Goal: Transaction & Acquisition: Purchase product/service

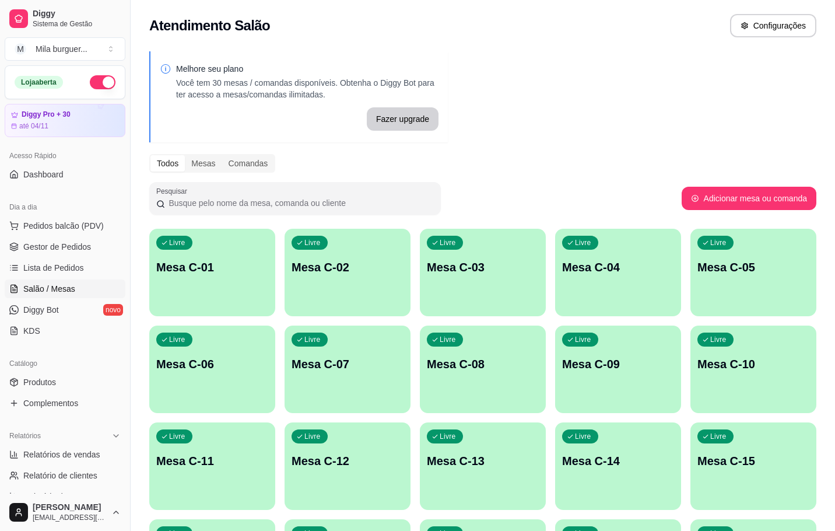
scroll to position [33, 0]
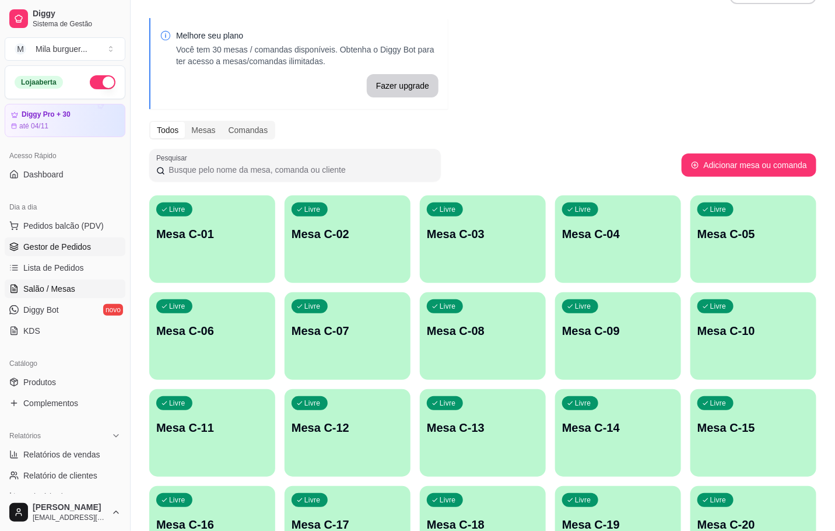
click at [56, 255] on link "Gestor de Pedidos" at bounding box center [65, 246] width 121 height 19
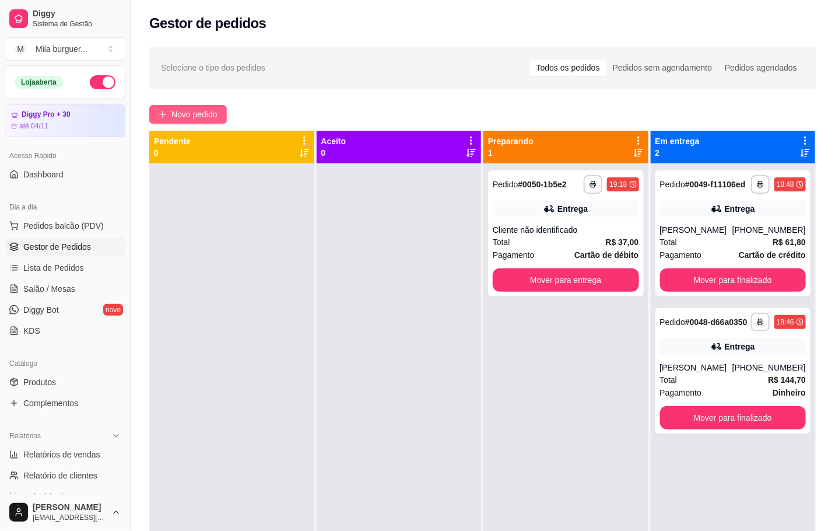
click at [205, 116] on span "Novo pedido" at bounding box center [194, 114] width 46 height 13
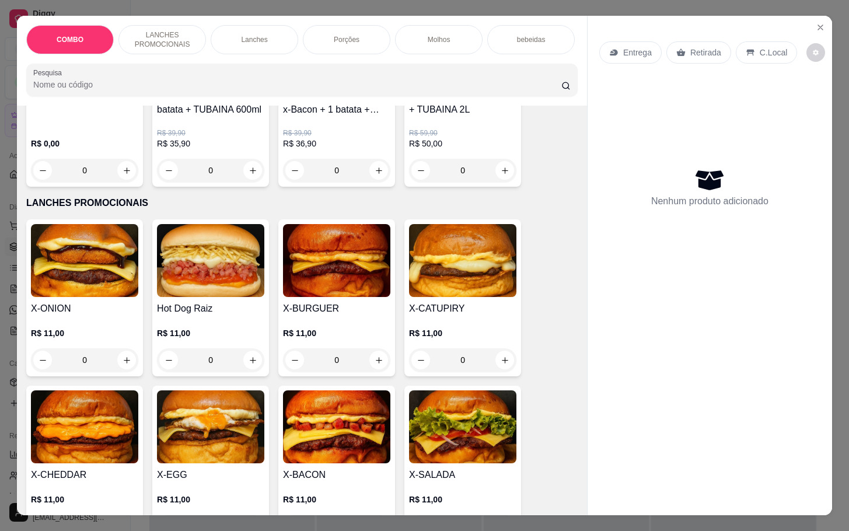
scroll to position [262, 0]
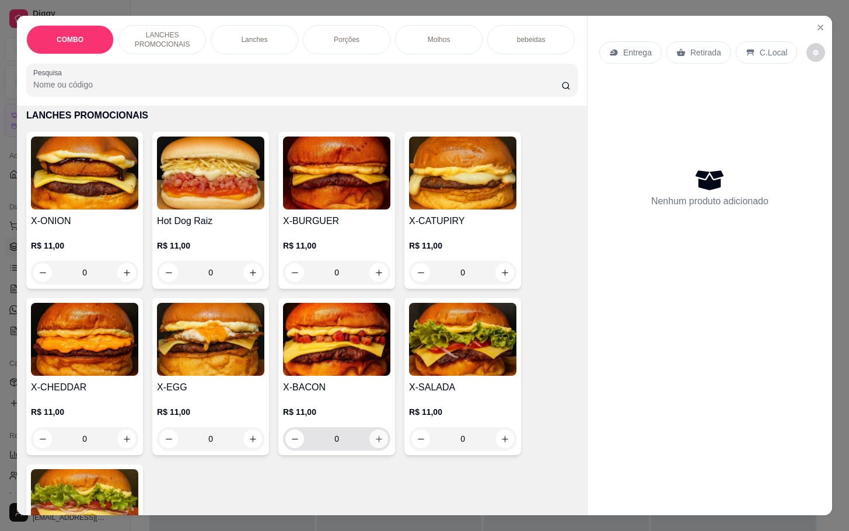
click at [374, 443] on icon "increase-product-quantity" at bounding box center [378, 439] width 9 height 9
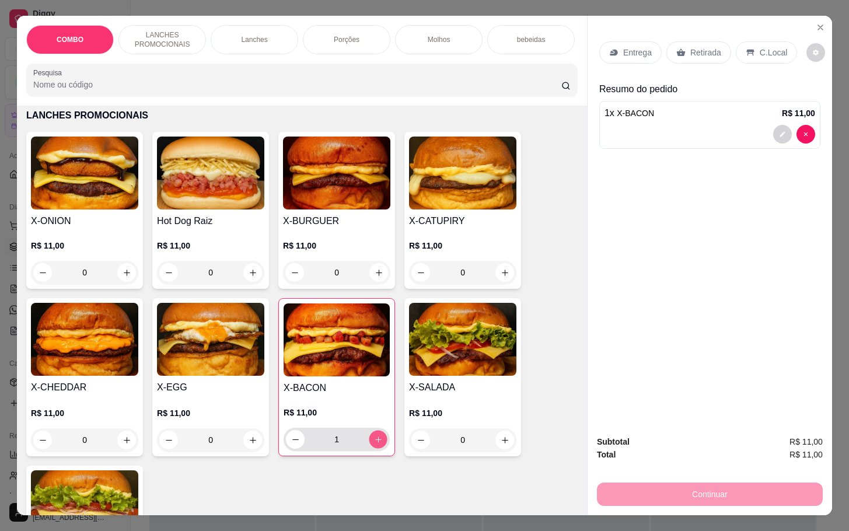
click at [374, 444] on icon "increase-product-quantity" at bounding box center [378, 439] width 9 height 9
click at [380, 451] on div "2" at bounding box center [336, 439] width 101 height 23
type input "3"
click at [629, 41] on div "Entrega" at bounding box center [630, 52] width 62 height 22
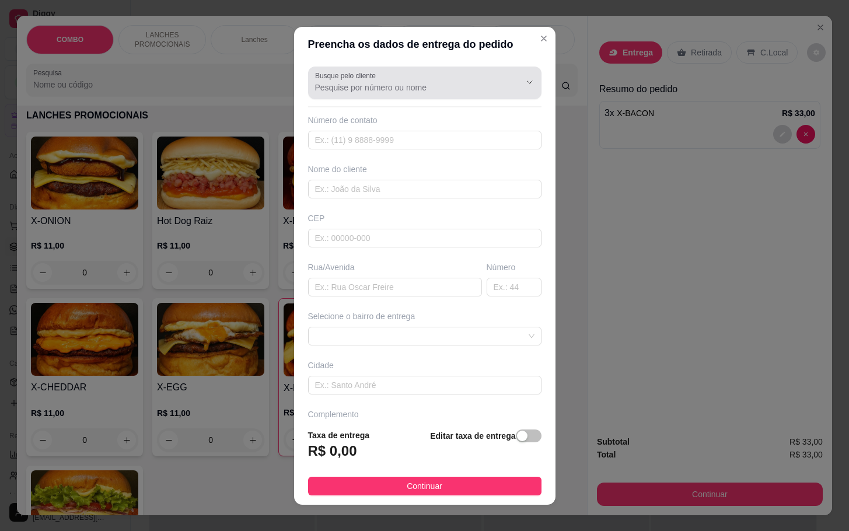
drag, startPoint x: 428, startPoint y: 90, endPoint x: 433, endPoint y: 82, distance: 9.2
click at [433, 82] on div at bounding box center [424, 82] width 219 height 23
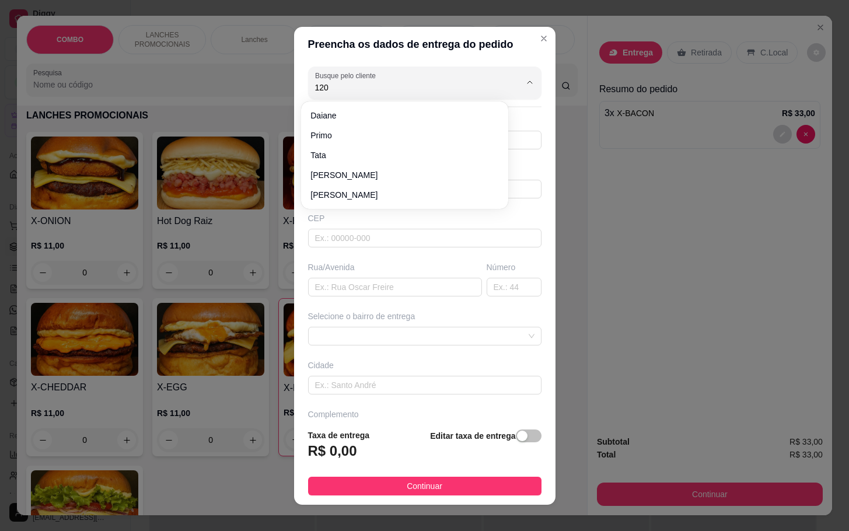
type input "1202"
drag, startPoint x: 296, startPoint y: 92, endPoint x: 19, endPoint y: 96, distance: 277.1
click at [50, 128] on div "Preencha os dados de entrega do pedido Busque pelo cliente 1202 Número de conta…" at bounding box center [424, 265] width 849 height 531
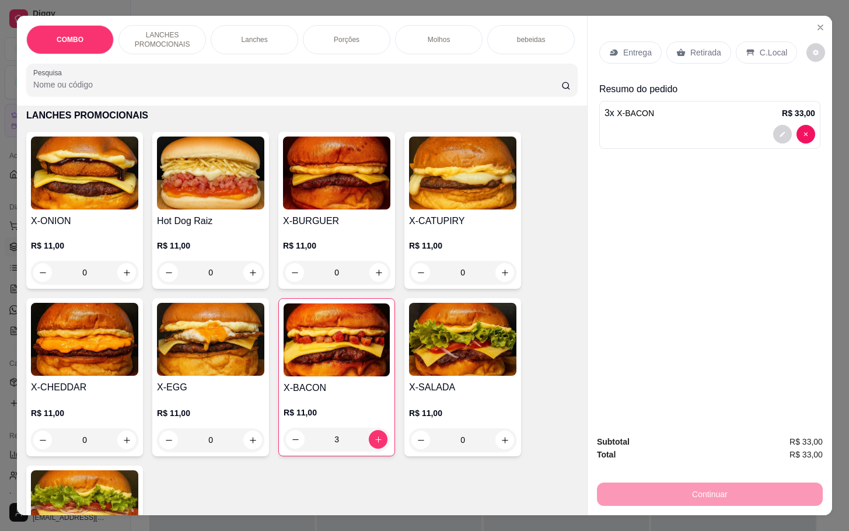
click at [339, 35] on p "Porções" at bounding box center [347, 39] width 26 height 9
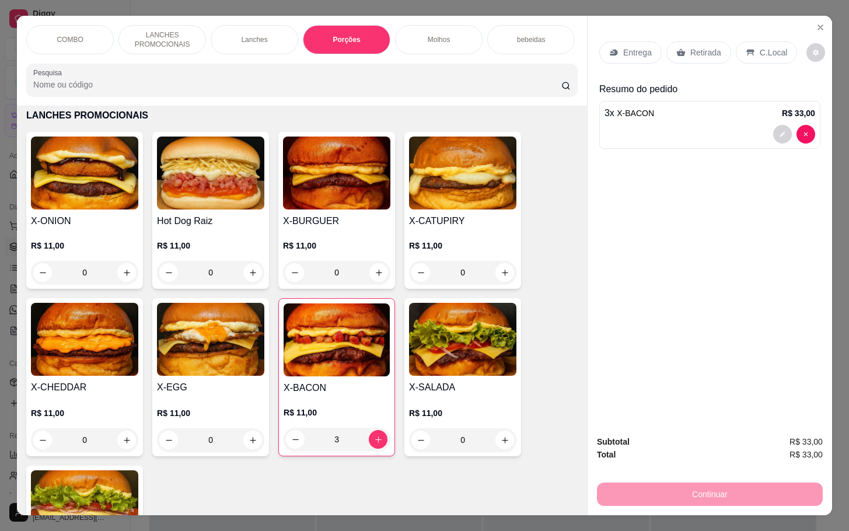
scroll to position [28, 0]
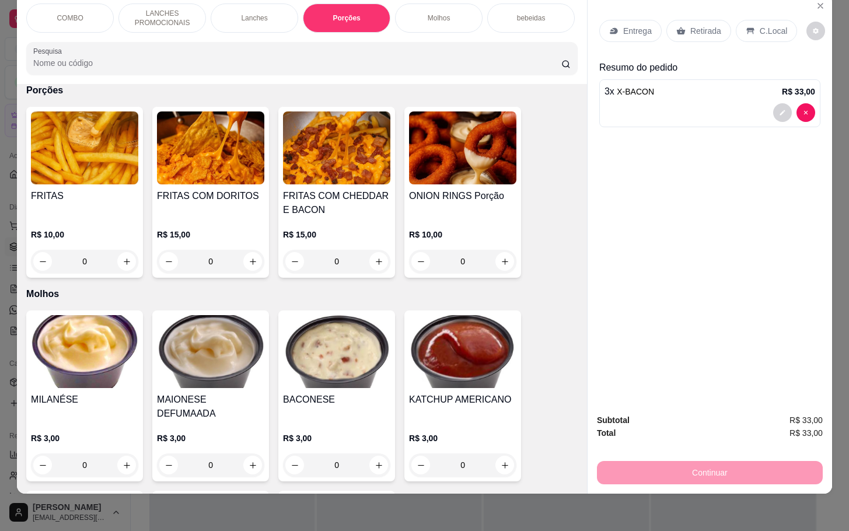
click at [496, 262] on div "0" at bounding box center [462, 261] width 107 height 23
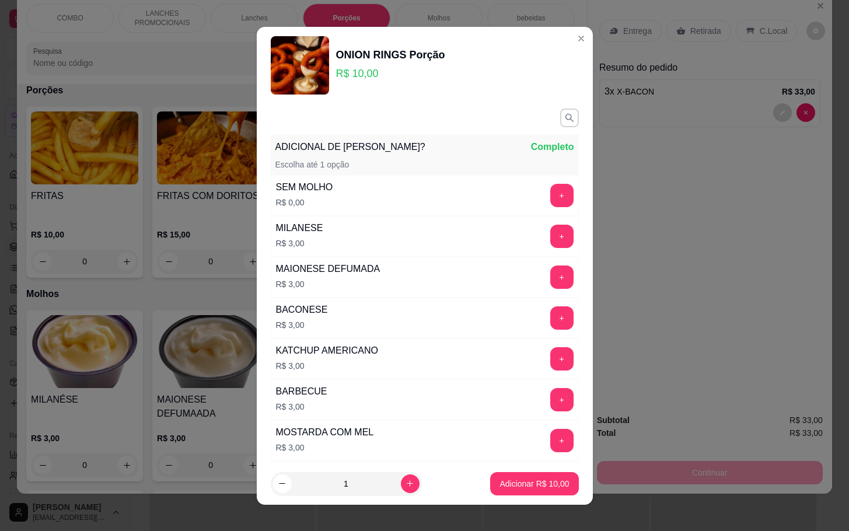
drag, startPoint x: 507, startPoint y: 471, endPoint x: 507, endPoint y: 480, distance: 9.3
click at [507, 479] on footer "1 Adicionar R$ 10,00" at bounding box center [425, 484] width 336 height 42
click at [511, 473] on button "Adicionar R$ 10,00" at bounding box center [535, 483] width 86 height 23
type input "1"
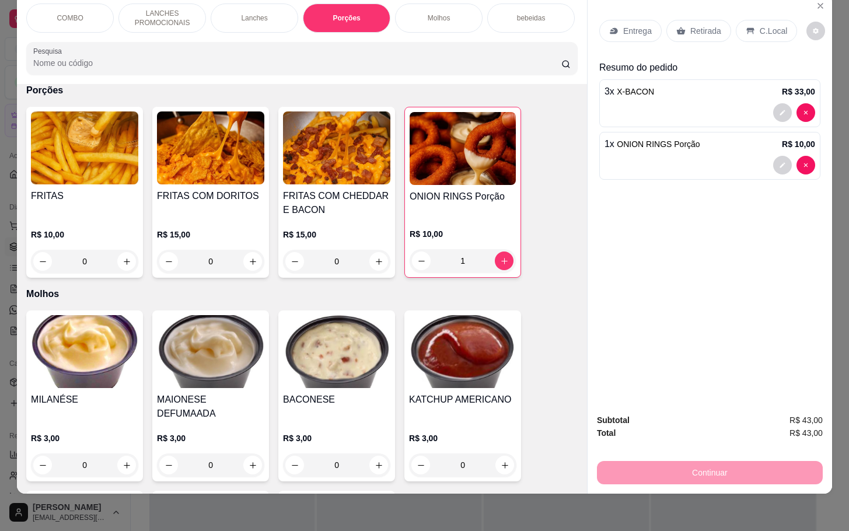
click at [628, 25] on p "Entrega" at bounding box center [637, 31] width 29 height 12
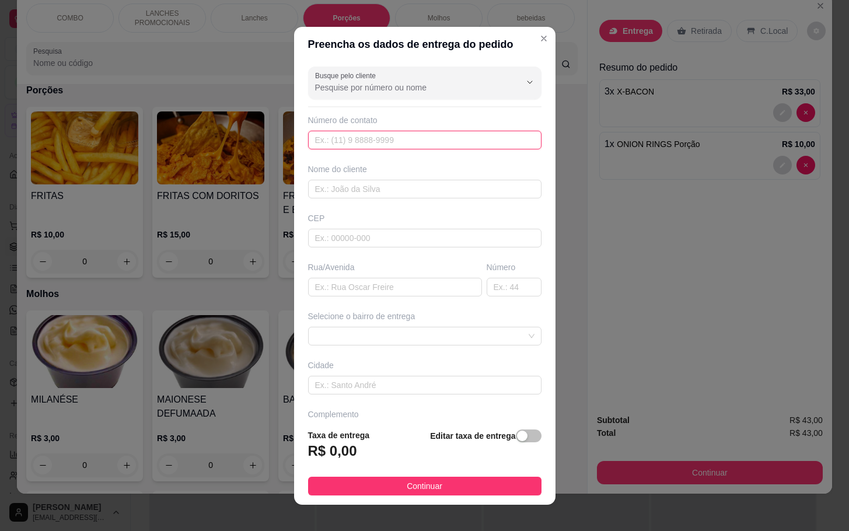
click at [400, 135] on input "text" at bounding box center [424, 140] width 233 height 19
type input "[PHONE_NUMBER]"
click at [470, 185] on input "text" at bounding box center [424, 189] width 233 height 19
type input "l"
type input "Livia"
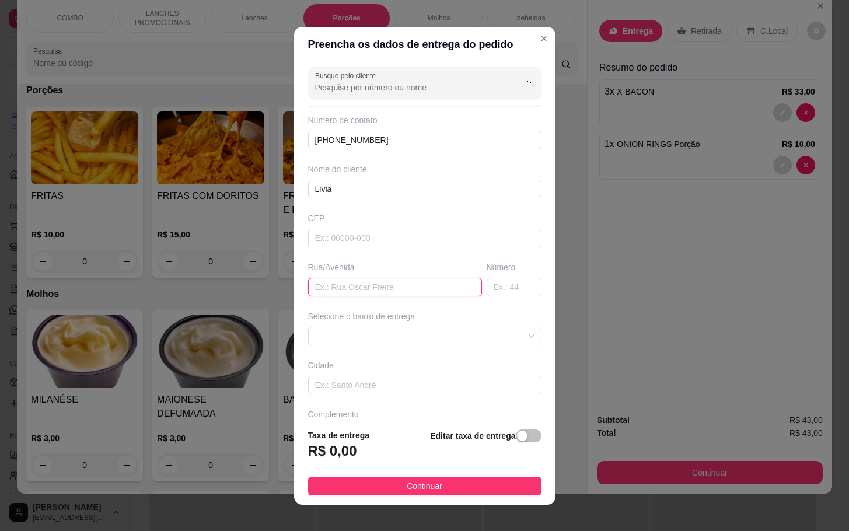
click at [315, 288] on input "text" at bounding box center [395, 287] width 174 height 19
type input "[PERSON_NAME]"
click at [486, 287] on input "text" at bounding box center [513, 287] width 55 height 19
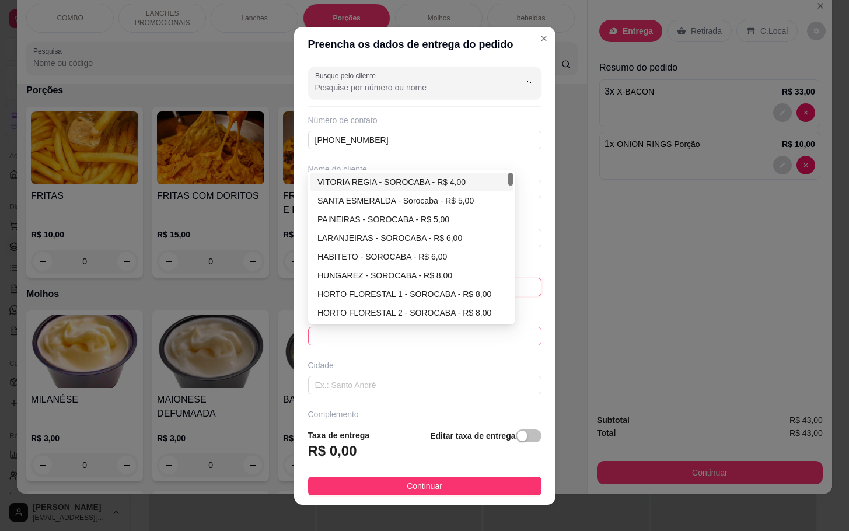
drag, startPoint x: 359, startPoint y: 339, endPoint x: 369, endPoint y: 336, distance: 10.5
click at [369, 336] on span at bounding box center [424, 335] width 219 height 17
type input "39"
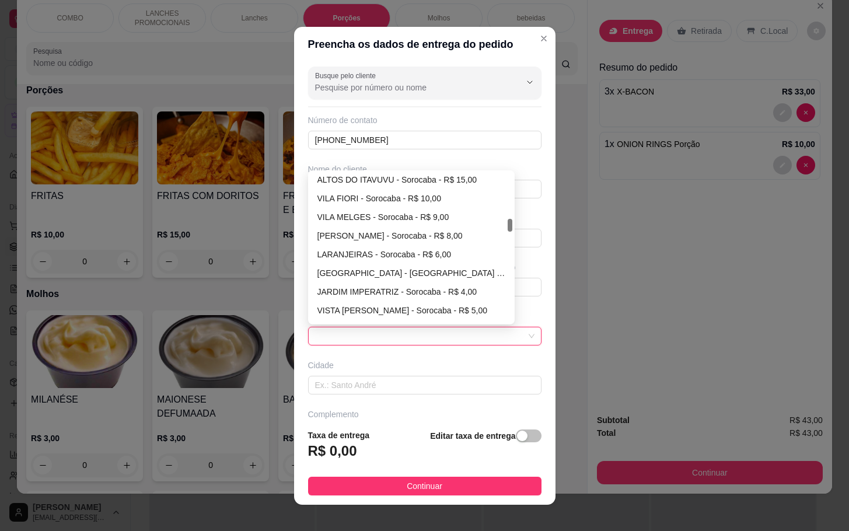
scroll to position [612, 0]
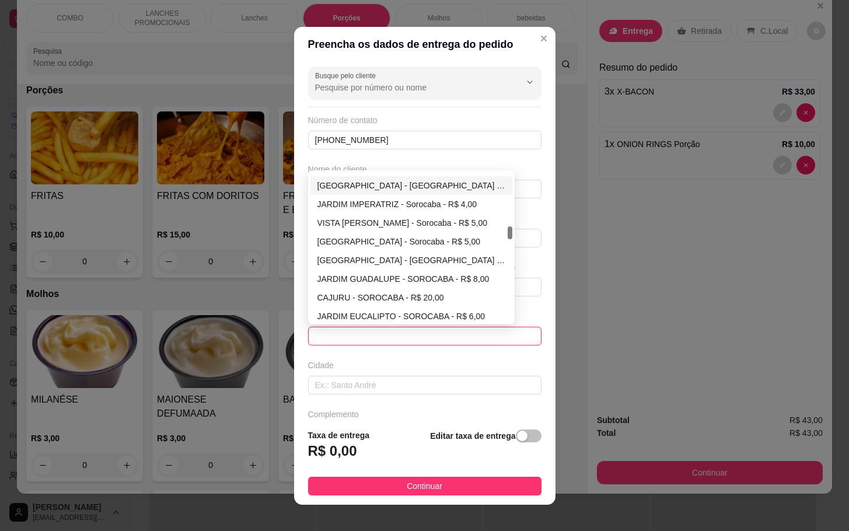
click at [394, 192] on div "[GEOGRAPHIC_DATA] - [GEOGRAPHIC_DATA] - R$ 4,00" at bounding box center [411, 185] width 188 height 13
type input "Sorocaba"
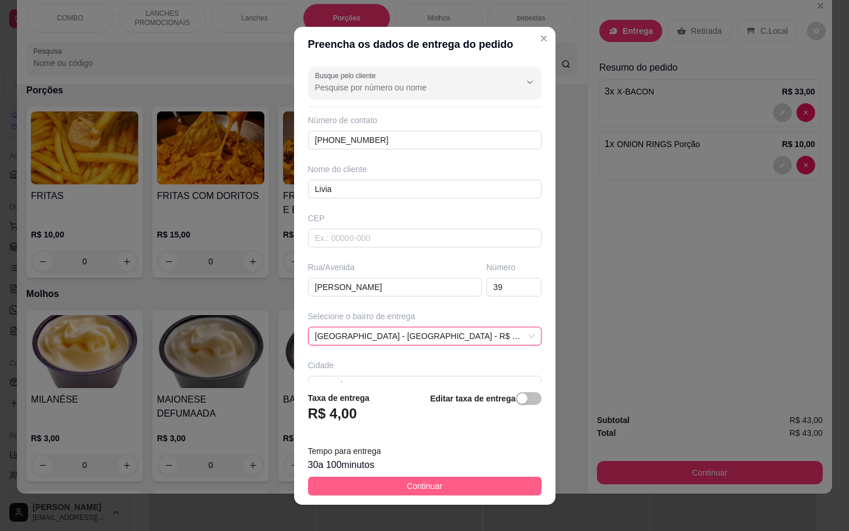
click at [432, 477] on button "Continuar" at bounding box center [424, 486] width 233 height 19
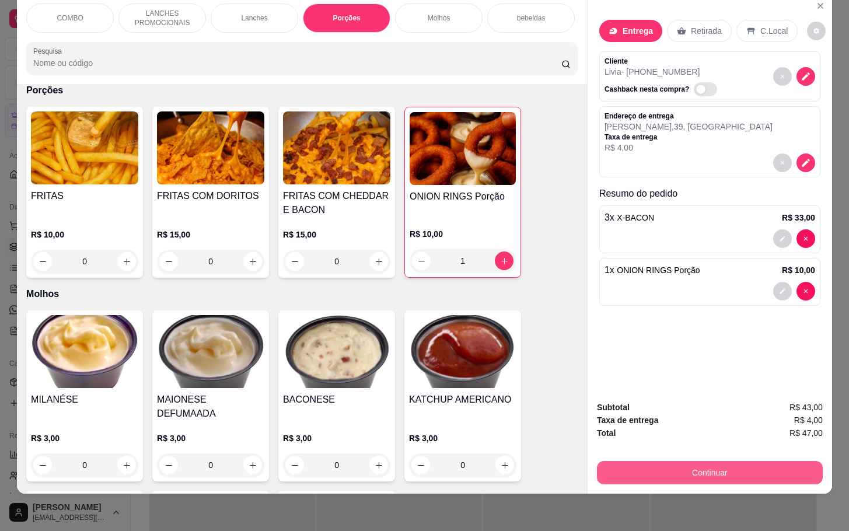
click at [663, 468] on button "Continuar" at bounding box center [710, 472] width 226 height 23
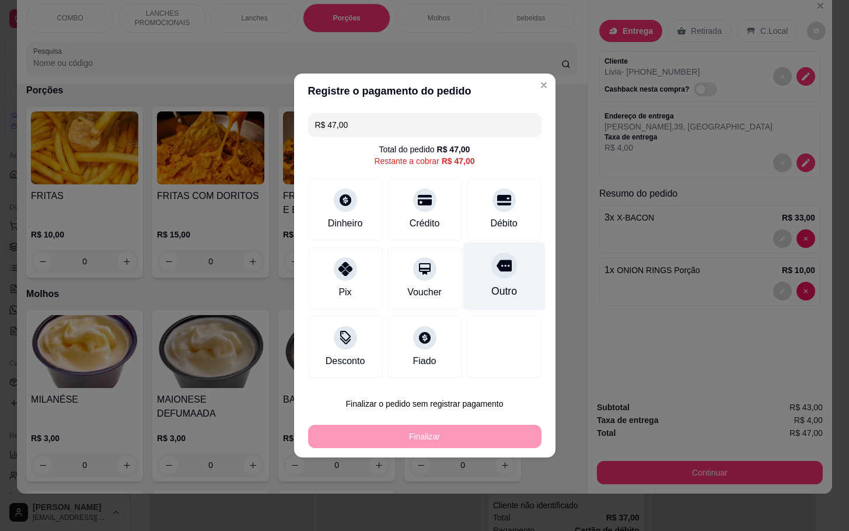
click at [475, 263] on div "Outro" at bounding box center [504, 276] width 82 height 68
type input "R$ 0,00"
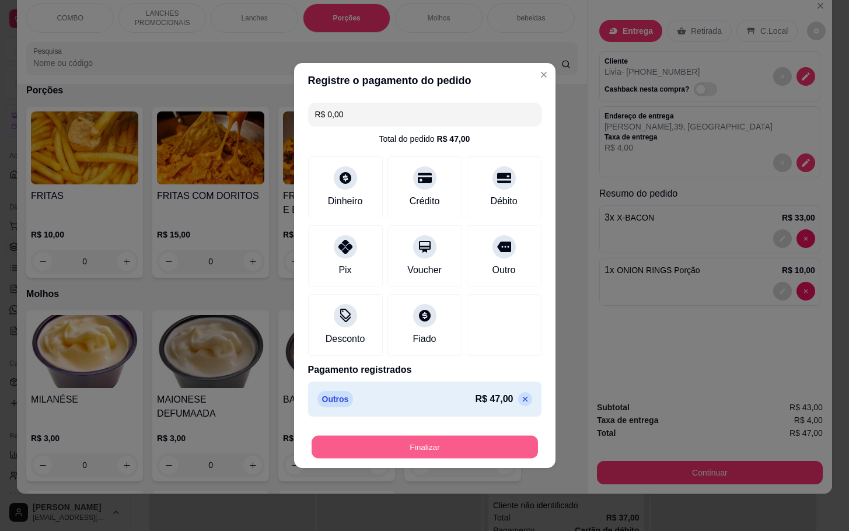
click at [464, 445] on button "Finalizar" at bounding box center [424, 447] width 226 height 23
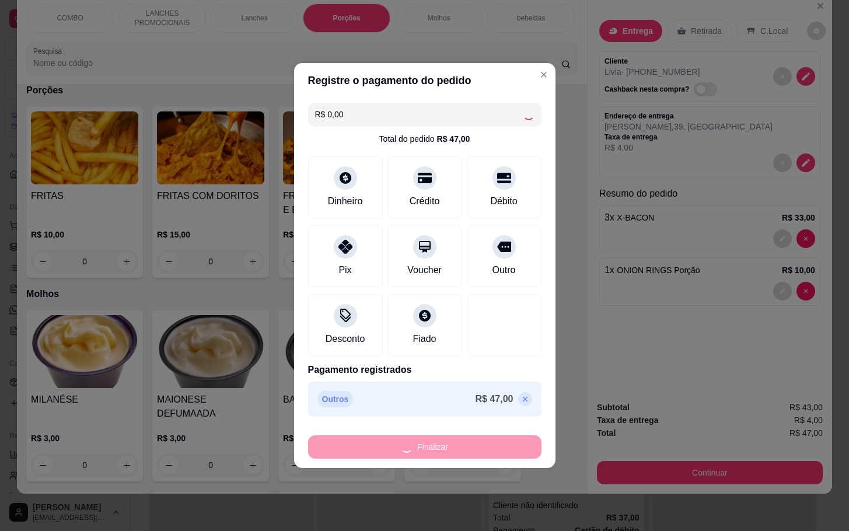
type input "0"
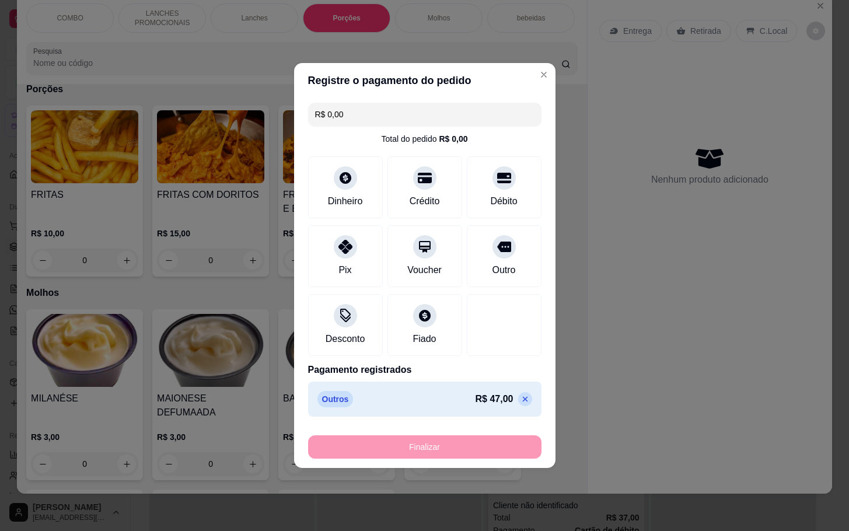
type input "-R$ 47,00"
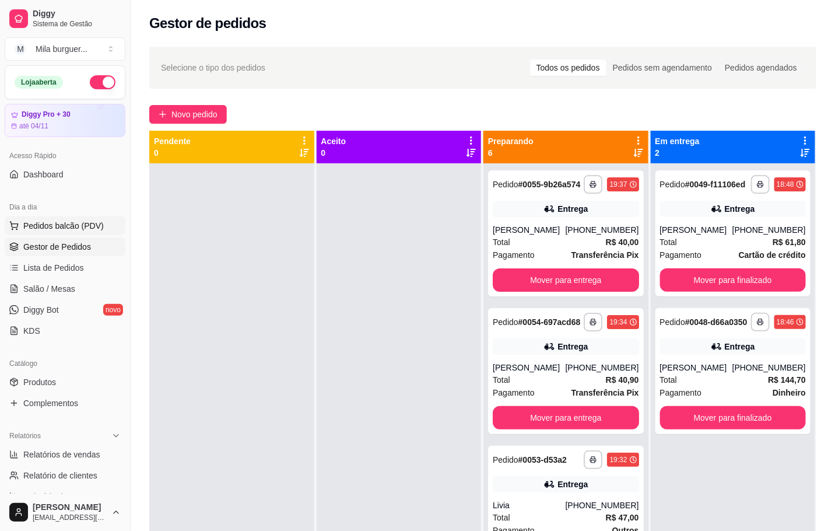
click at [61, 228] on span "Pedidos balcão (PDV)" at bounding box center [63, 226] width 80 height 12
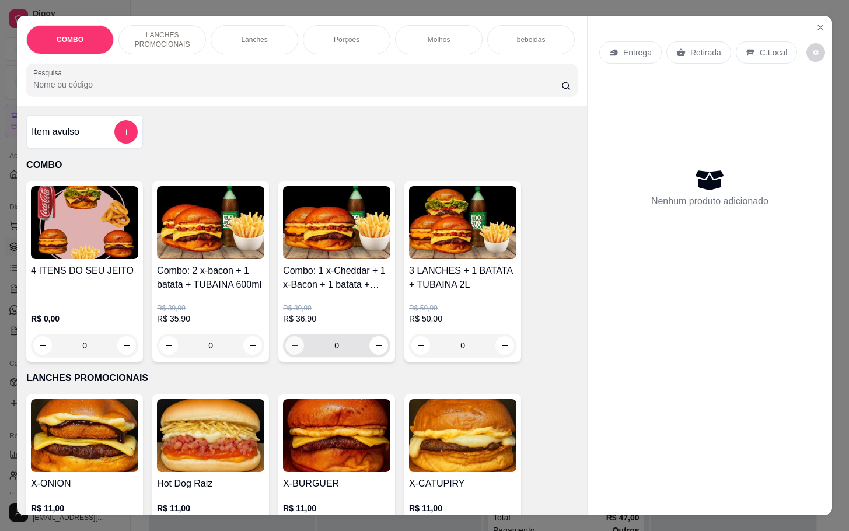
scroll to position [175, 0]
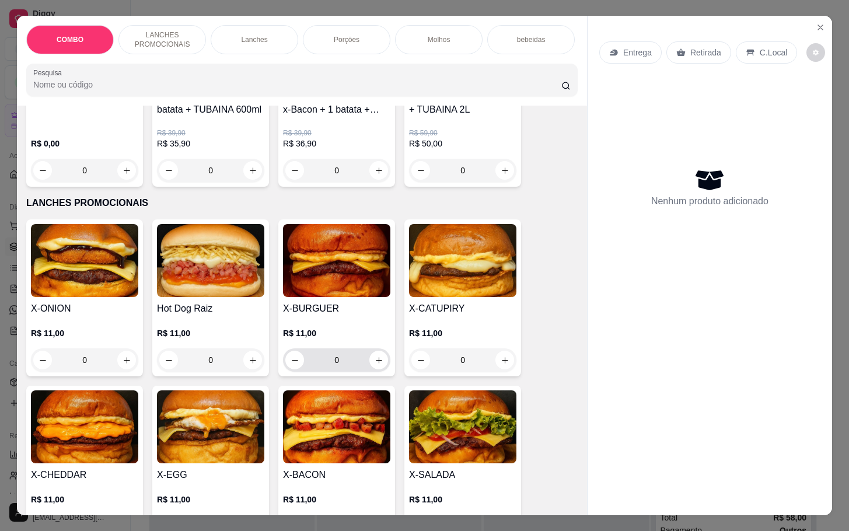
click at [361, 370] on input "0" at bounding box center [336, 359] width 65 height 23
click at [370, 369] on button "increase-product-quantity" at bounding box center [379, 360] width 18 height 18
type input "1"
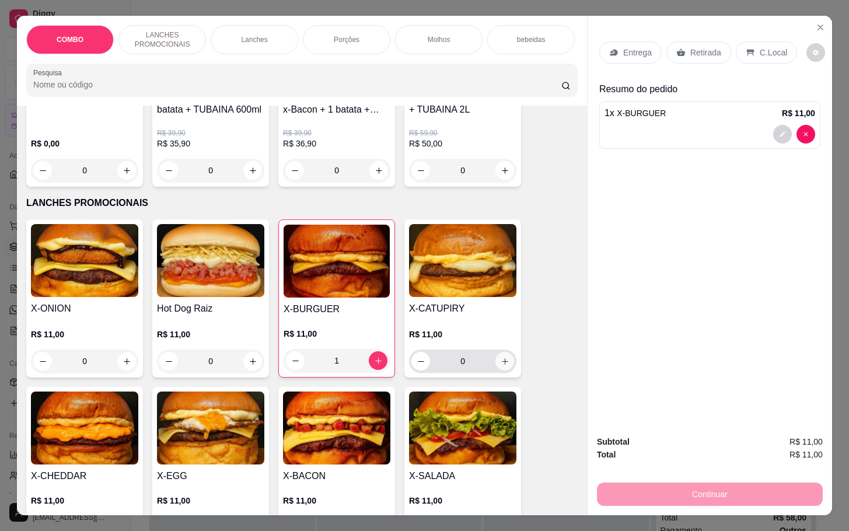
click at [500, 366] on icon "increase-product-quantity" at bounding box center [504, 361] width 9 height 9
type input "1"
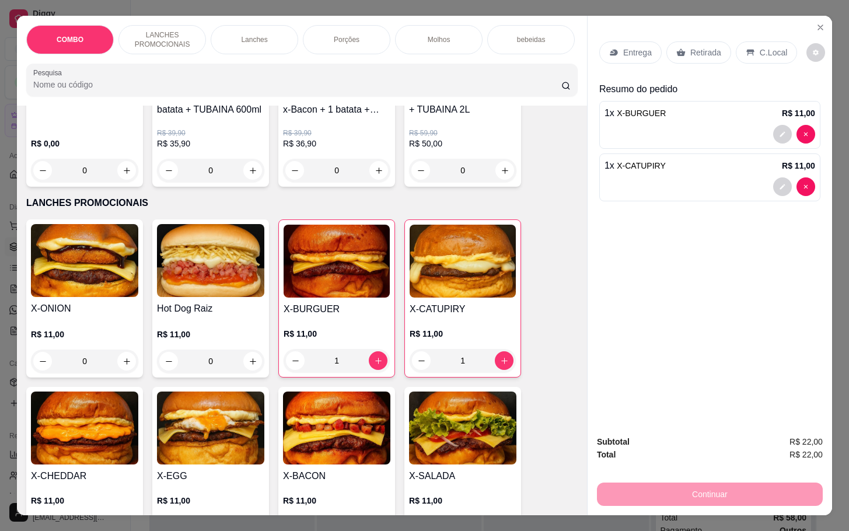
scroll to position [262, 0]
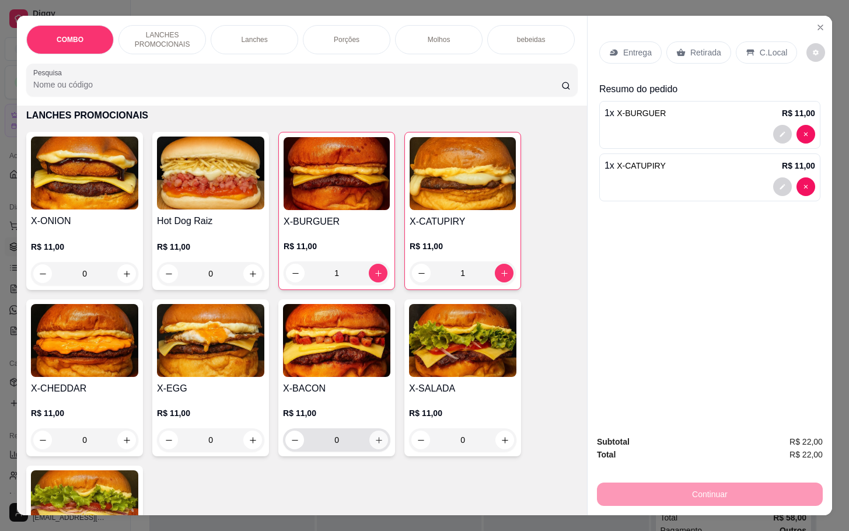
click at [374, 444] on icon "increase-product-quantity" at bounding box center [378, 440] width 9 height 9
type input "1"
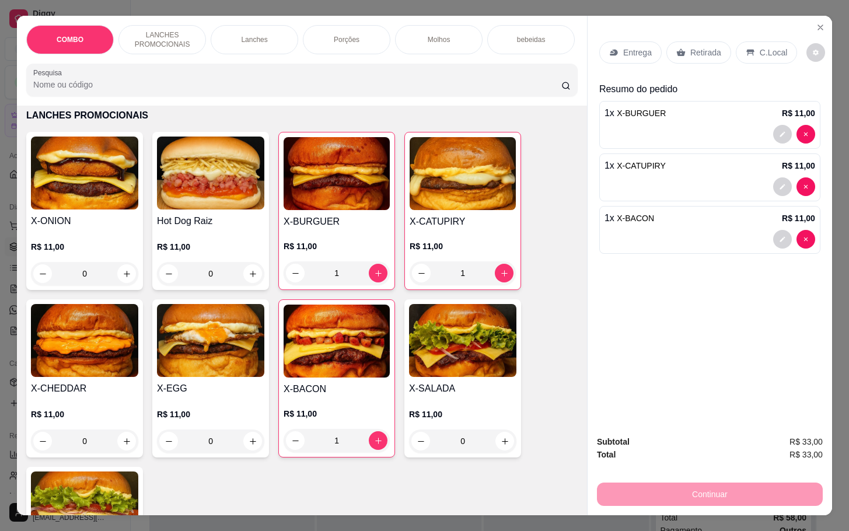
click at [676, 50] on icon at bounding box center [680, 52] width 9 height 9
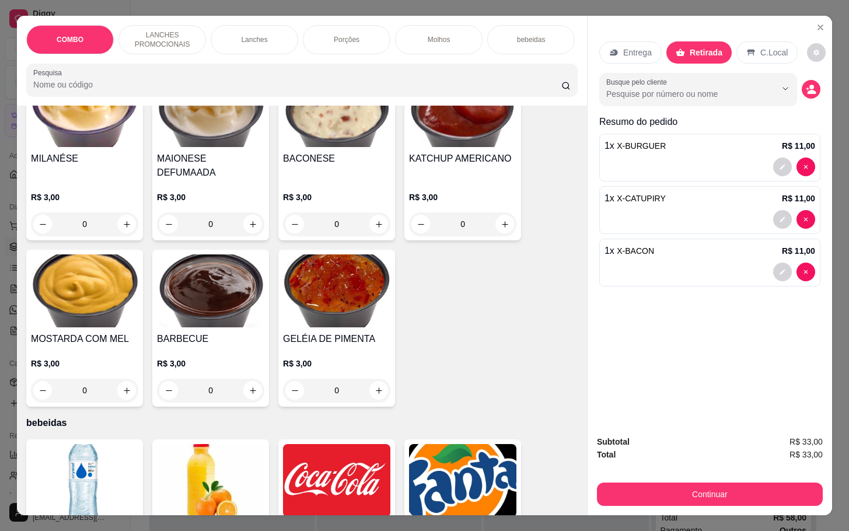
scroll to position [1662, 0]
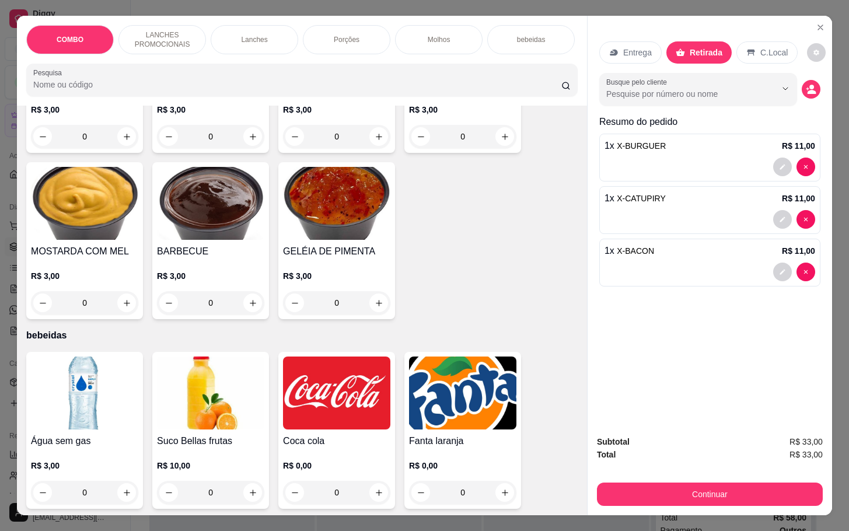
click at [307, 405] on img at bounding box center [336, 392] width 107 height 73
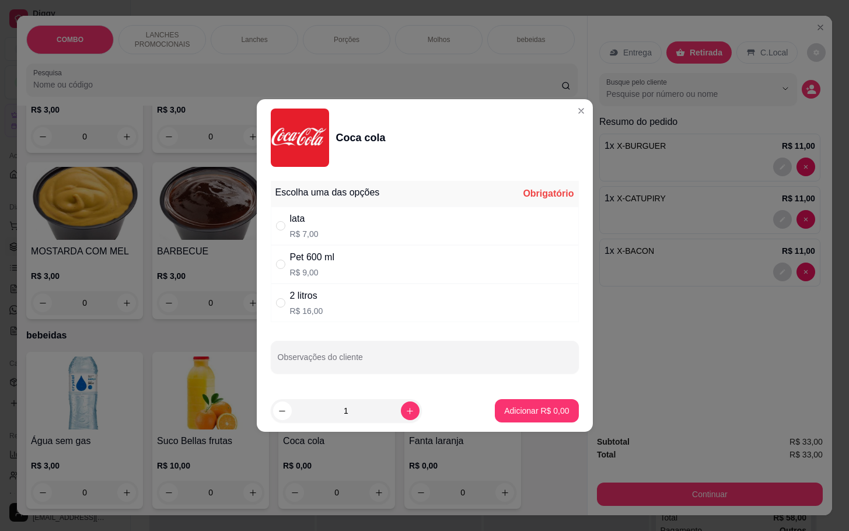
click at [334, 218] on div "lata R$ 7,00" at bounding box center [425, 225] width 308 height 38
radio input "true"
click at [515, 414] on p "Adicionar R$ 7,00" at bounding box center [536, 411] width 65 height 12
type input "1"
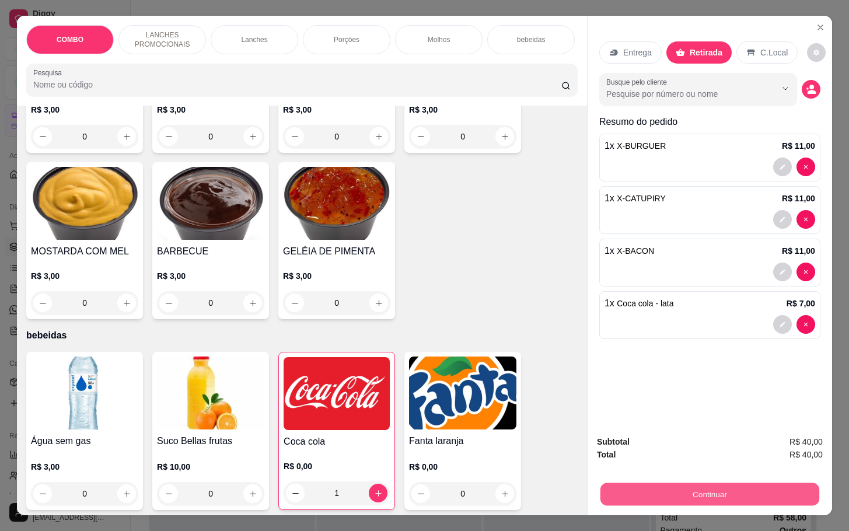
click at [665, 489] on button "Continuar" at bounding box center [709, 493] width 219 height 23
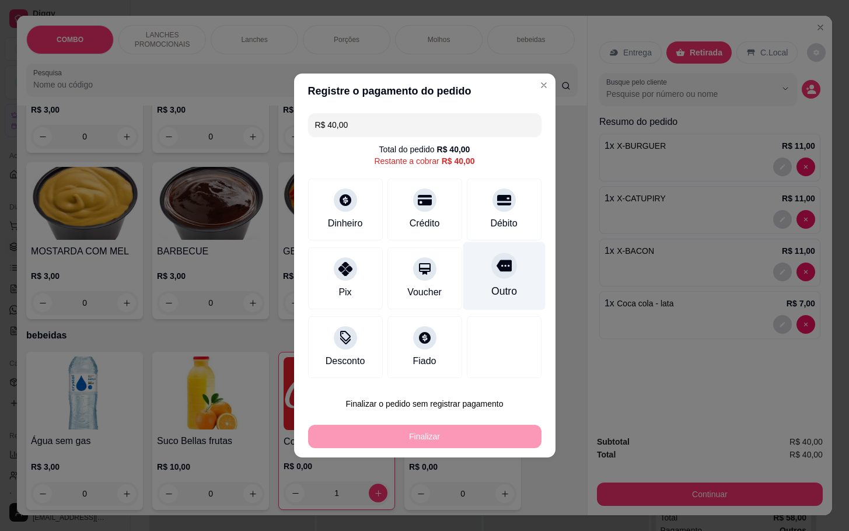
click at [482, 277] on div "Outro" at bounding box center [504, 276] width 82 height 68
type input "R$ 0,00"
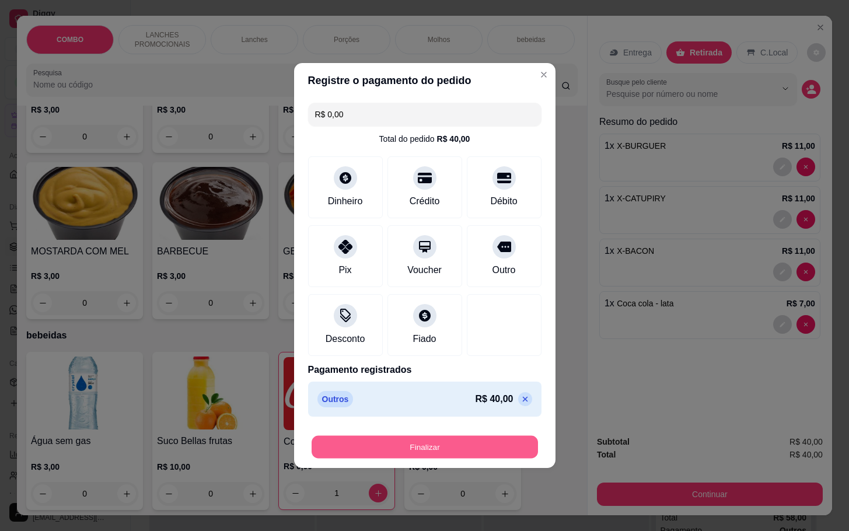
click at [419, 451] on button "Finalizar" at bounding box center [424, 447] width 226 height 23
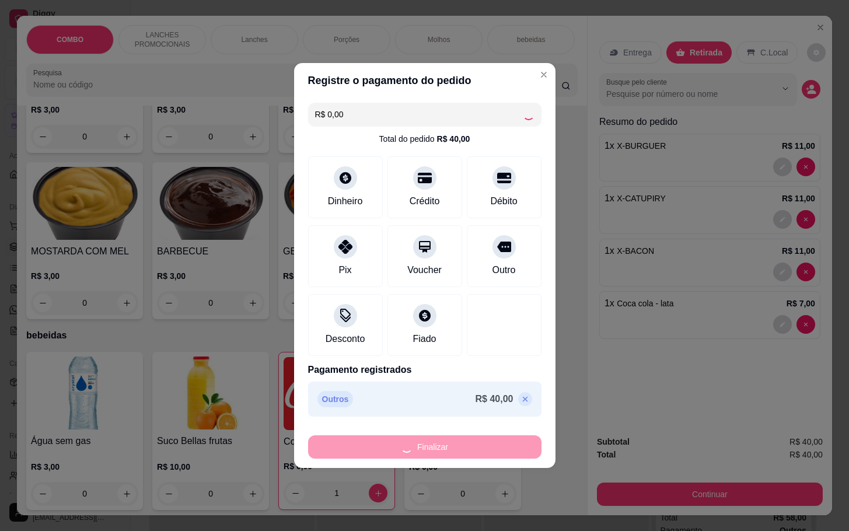
type input "0"
type input "-R$ 40,00"
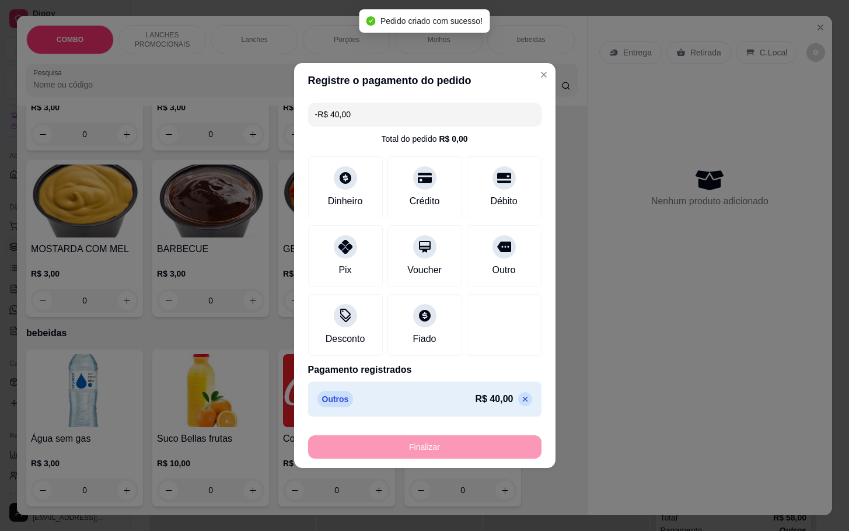
scroll to position [1659, 0]
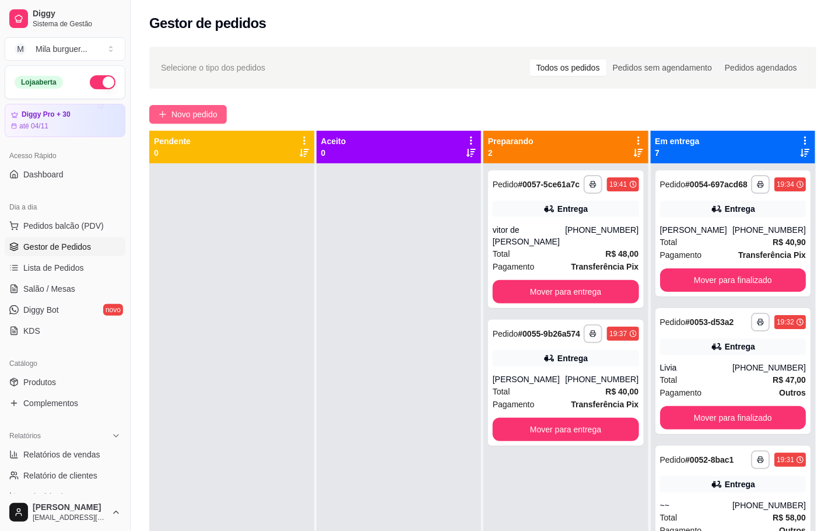
click at [168, 120] on button "Novo pedido" at bounding box center [188, 114] width 78 height 19
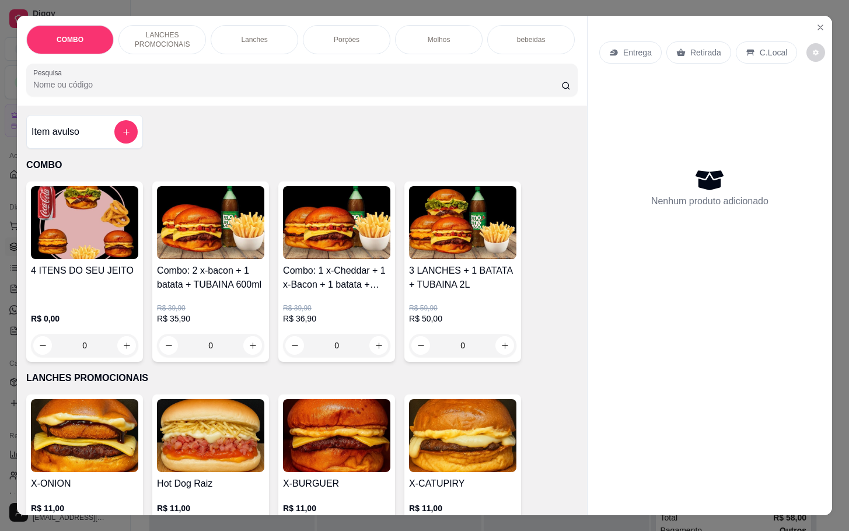
click at [461, 211] on img at bounding box center [462, 222] width 107 height 73
click at [345, 232] on img at bounding box center [336, 222] width 107 height 73
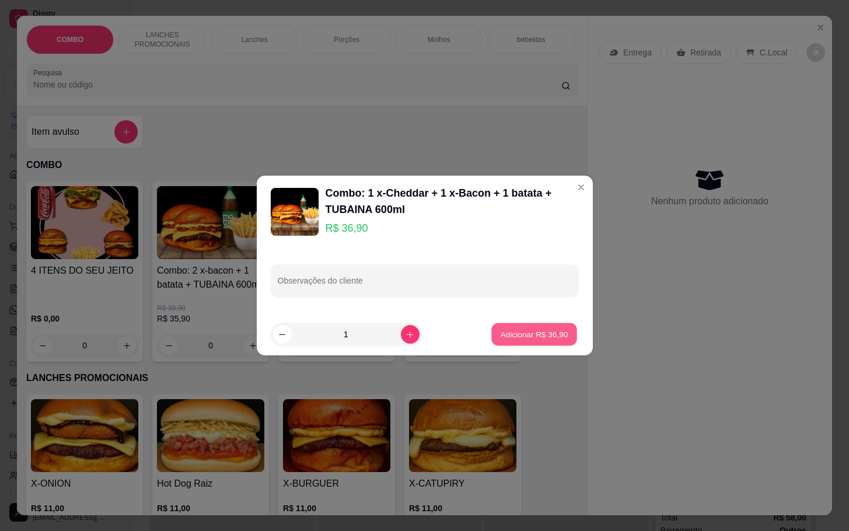
click at [520, 332] on p "Adicionar R$ 36,90" at bounding box center [534, 333] width 68 height 11
type input "1"
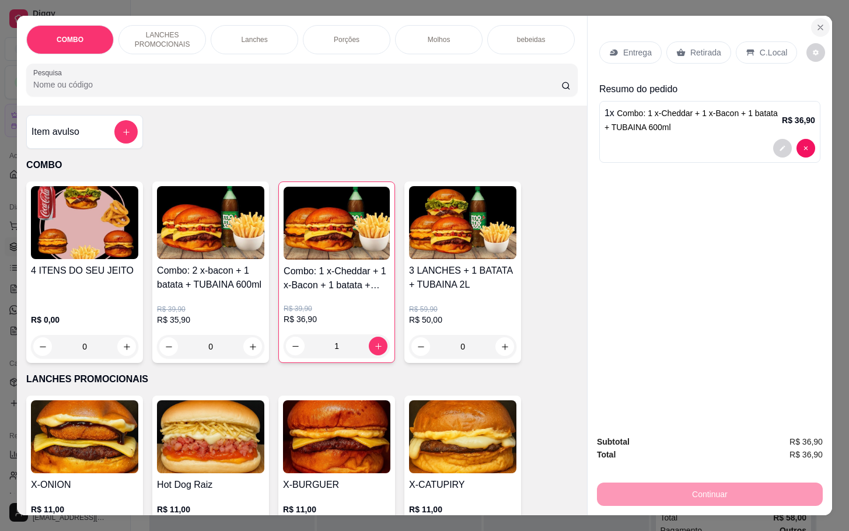
click at [811, 26] on button "Close" at bounding box center [820, 27] width 19 height 19
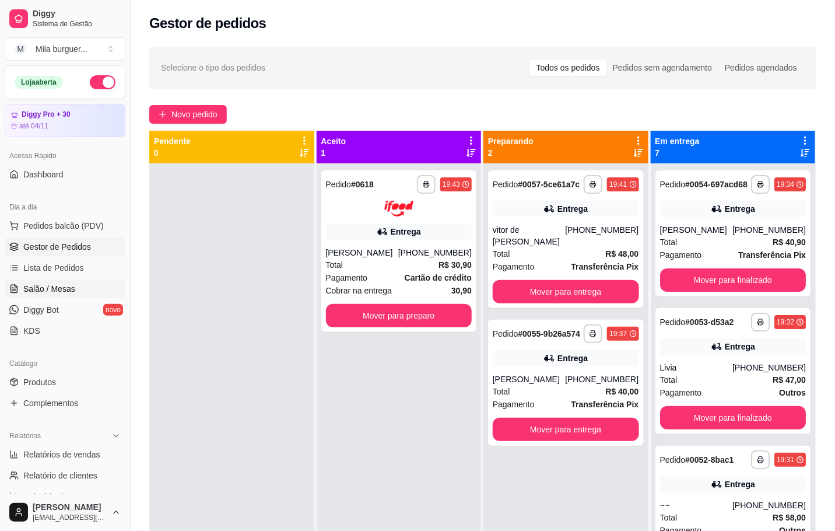
click at [76, 287] on link "Salão / Mesas" at bounding box center [65, 288] width 121 height 19
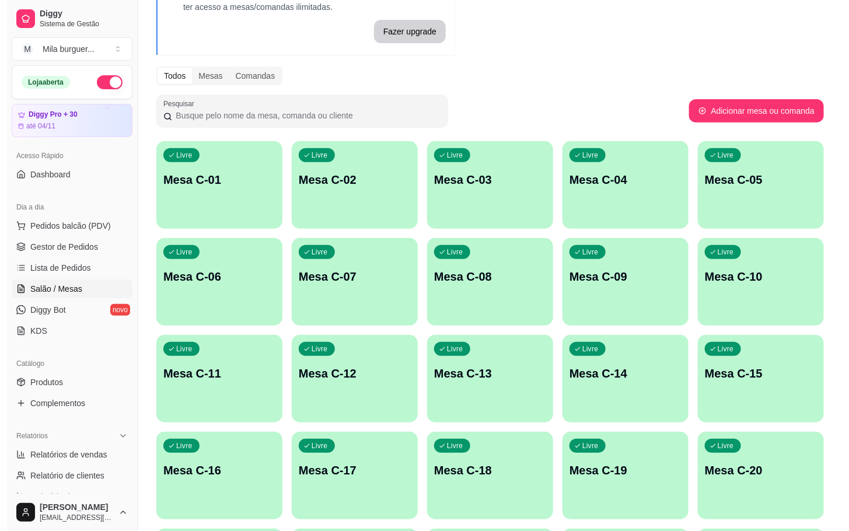
scroll to position [262, 0]
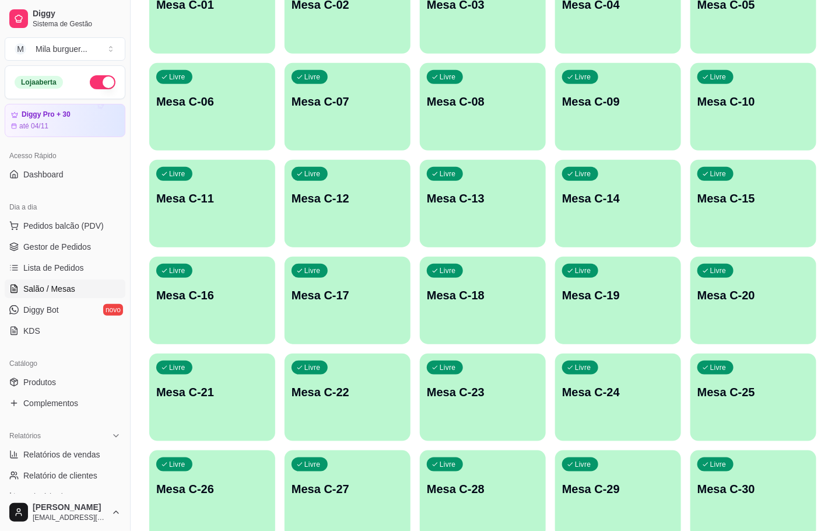
click at [316, 412] on div "Livre Mesa C-22" at bounding box center [348, 389] width 126 height 73
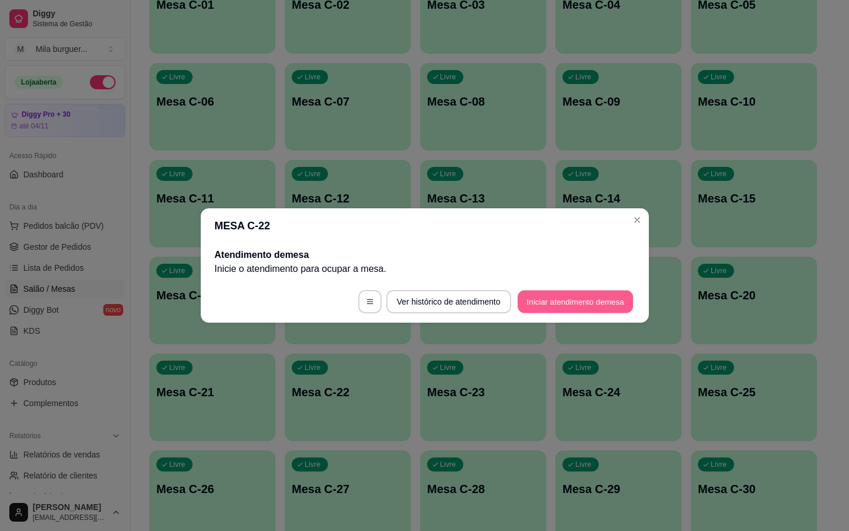
click at [565, 301] on button "Iniciar atendimento de mesa" at bounding box center [574, 301] width 115 height 23
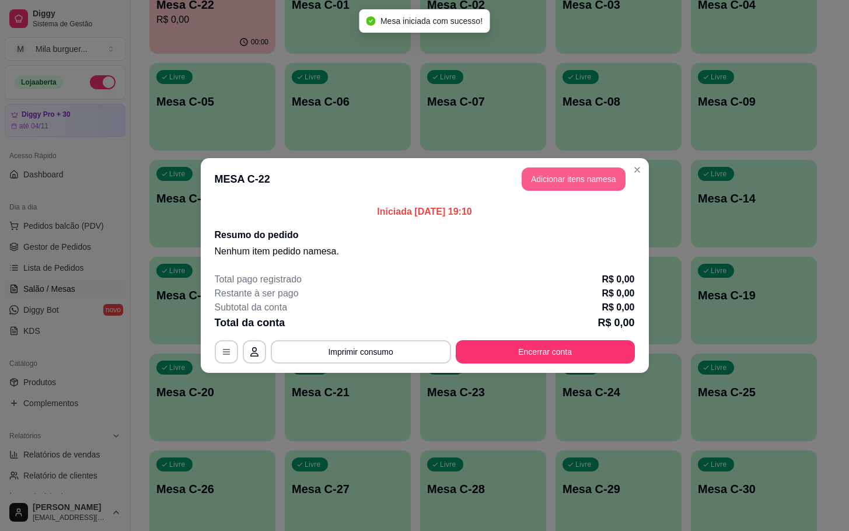
click at [576, 177] on button "Adicionar itens na mesa" at bounding box center [573, 178] width 104 height 23
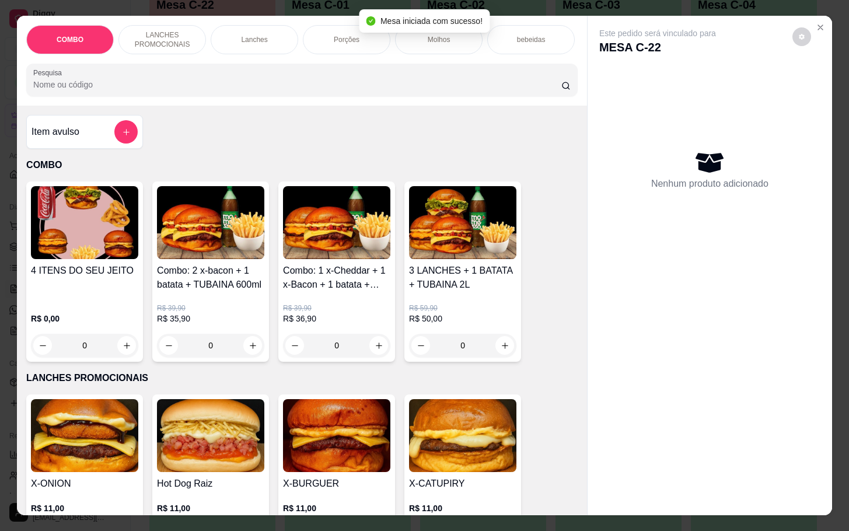
click at [344, 283] on h4 "Combo: 1 x-Cheddar + 1 x-Bacon + 1 batata + TUBAINA 600ml" at bounding box center [336, 278] width 107 height 28
click at [334, 292] on h4 "Combo: 1 x-Cheddar + 1 x-Bacon + 1 batata + TUBAINA 600ml" at bounding box center [336, 278] width 107 height 28
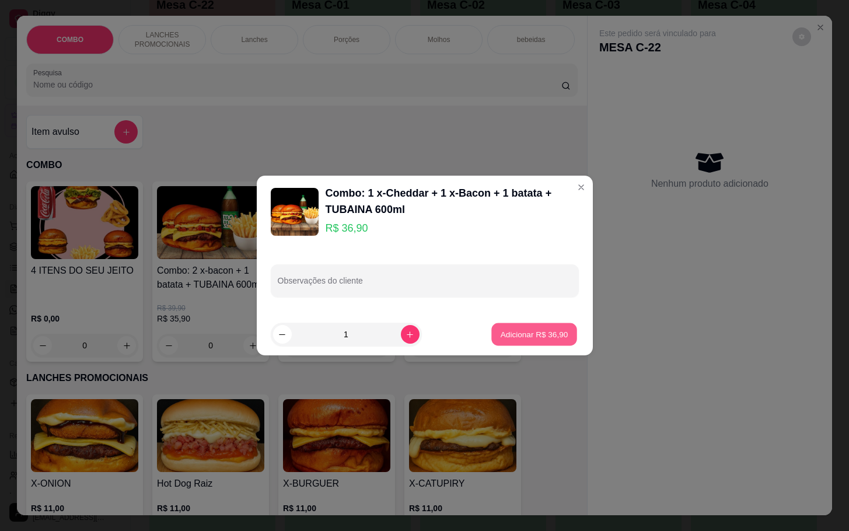
click at [513, 330] on p "Adicionar R$ 36,90" at bounding box center [534, 333] width 68 height 11
type input "1"
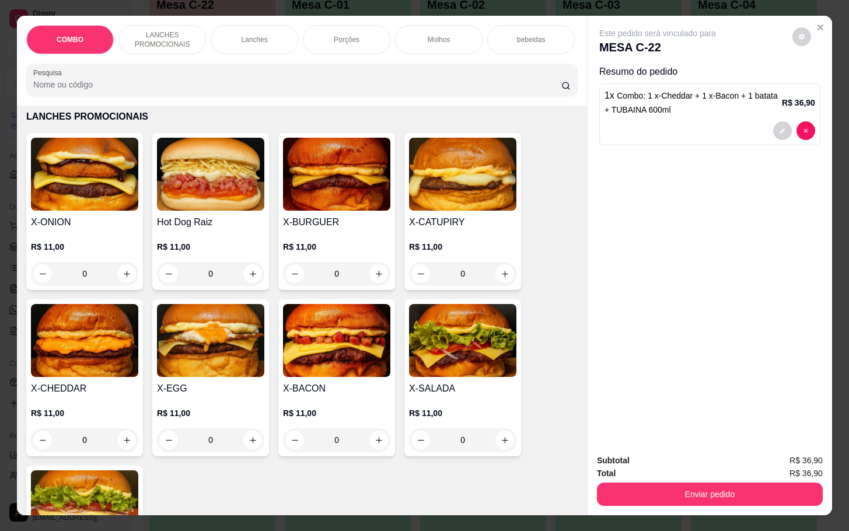
scroll to position [350, 0]
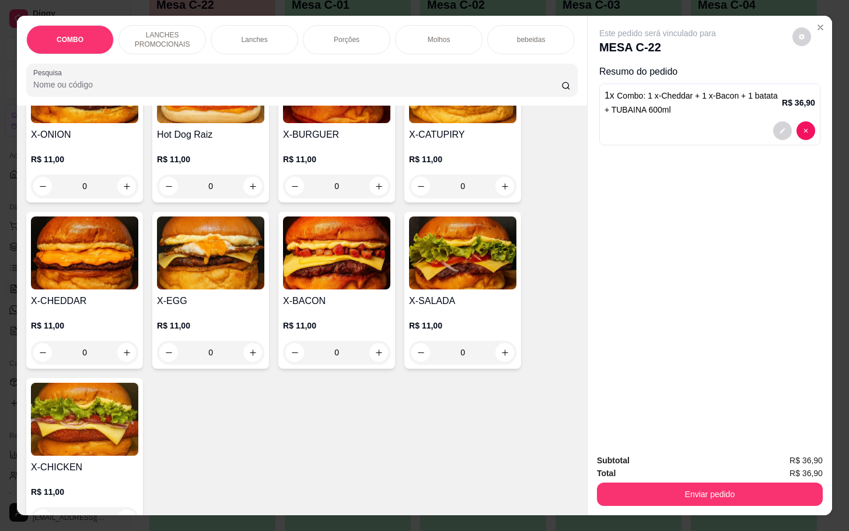
click at [361, 33] on div "Porções" at bounding box center [346, 39] width 87 height 29
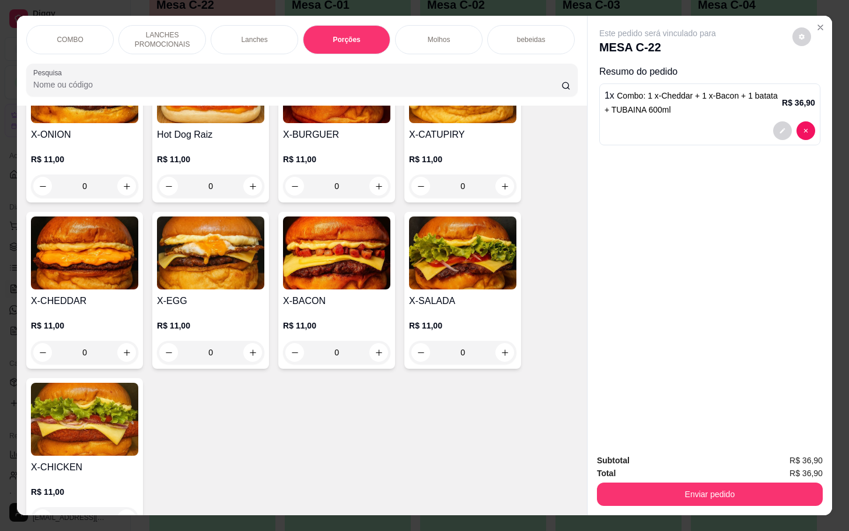
scroll to position [28, 0]
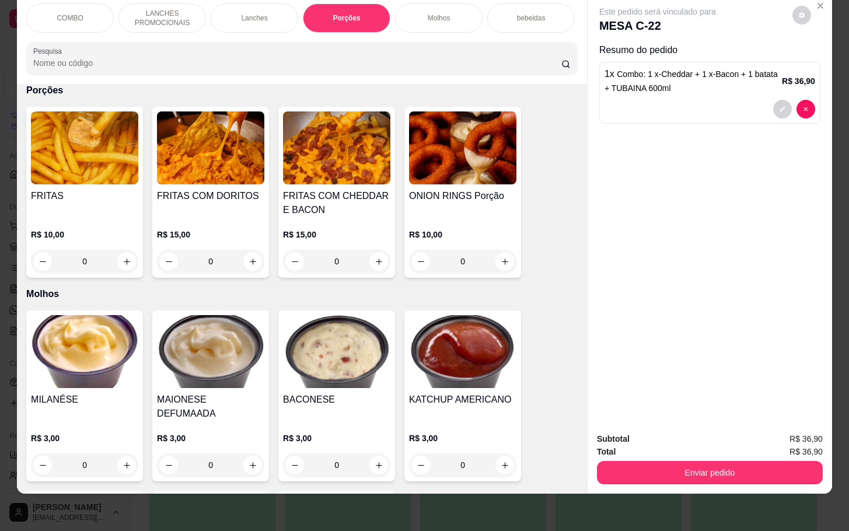
click at [373, 262] on div "0" at bounding box center [336, 261] width 107 height 23
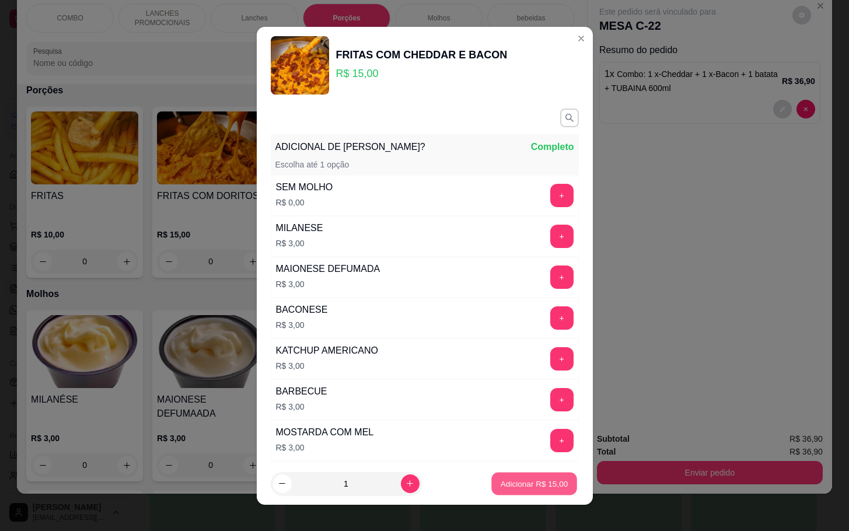
click at [527, 484] on p "Adicionar R$ 15,00" at bounding box center [534, 483] width 68 height 11
type input "1"
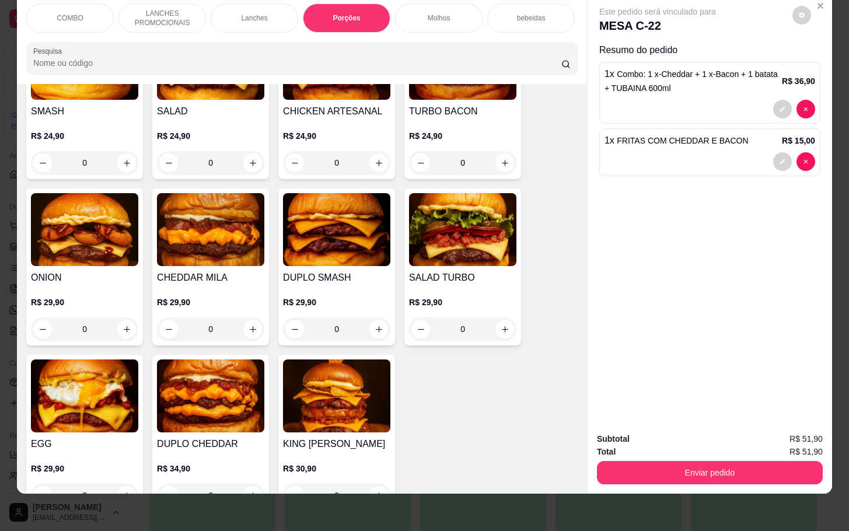
scroll to position [961, 0]
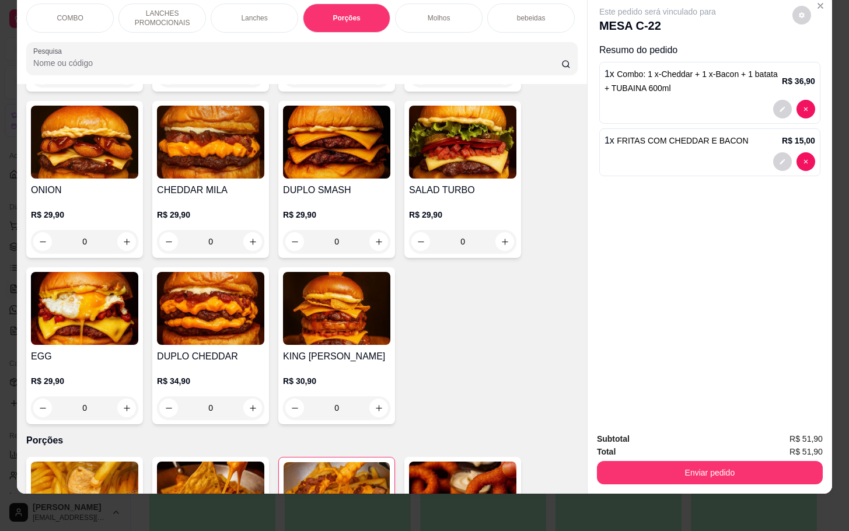
drag, startPoint x: 245, startPoint y: 408, endPoint x: 252, endPoint y: 408, distance: 7.0
click at [252, 408] on div "0" at bounding box center [210, 407] width 107 height 23
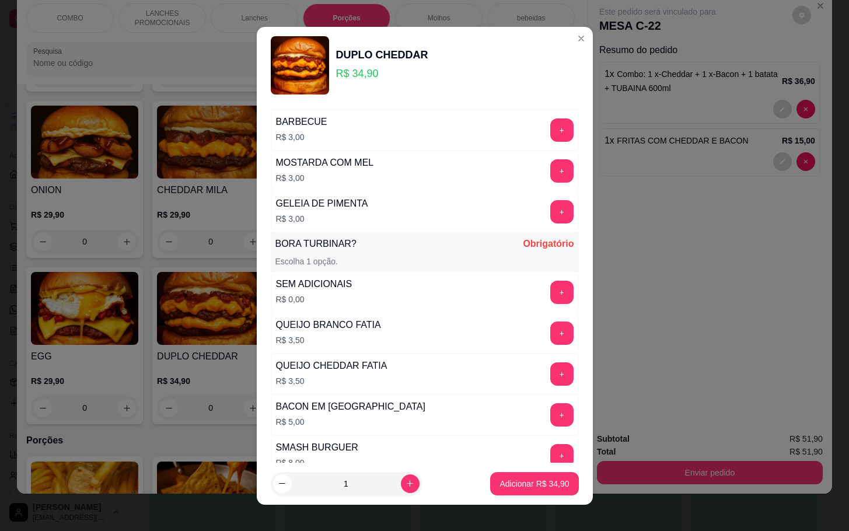
scroll to position [489, 0]
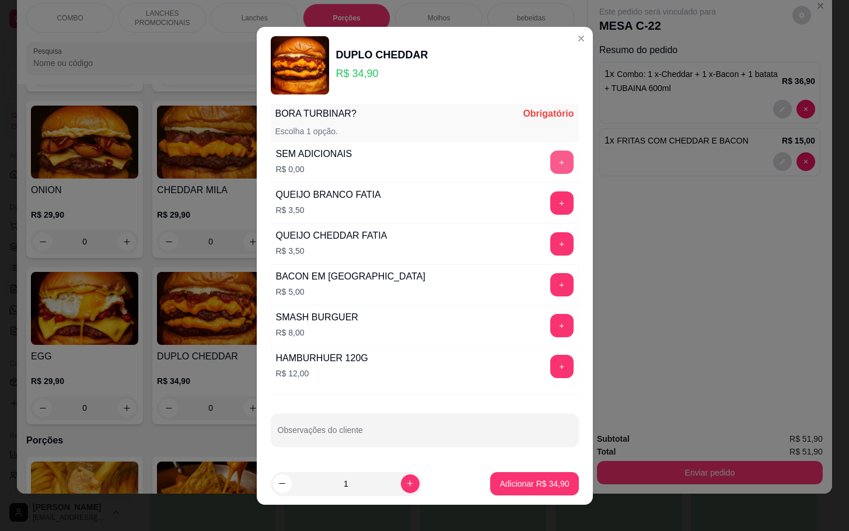
click at [550, 167] on button "+" at bounding box center [561, 161] width 23 height 23
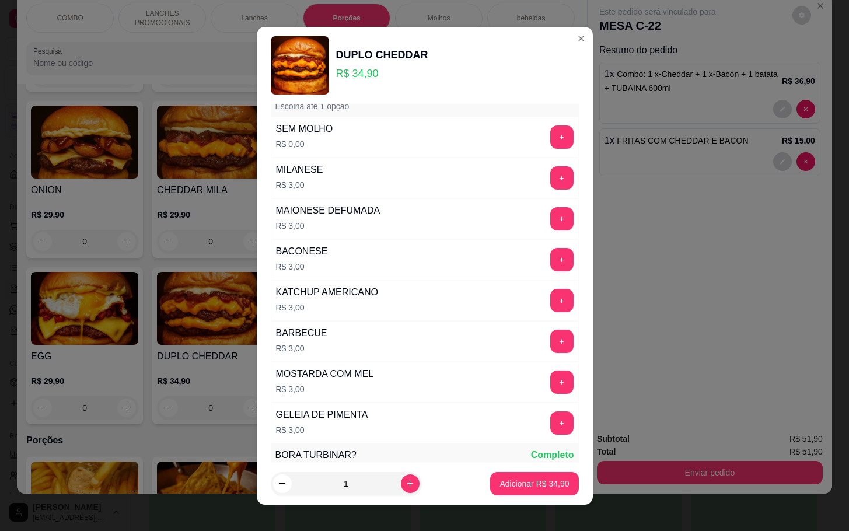
scroll to position [0, 0]
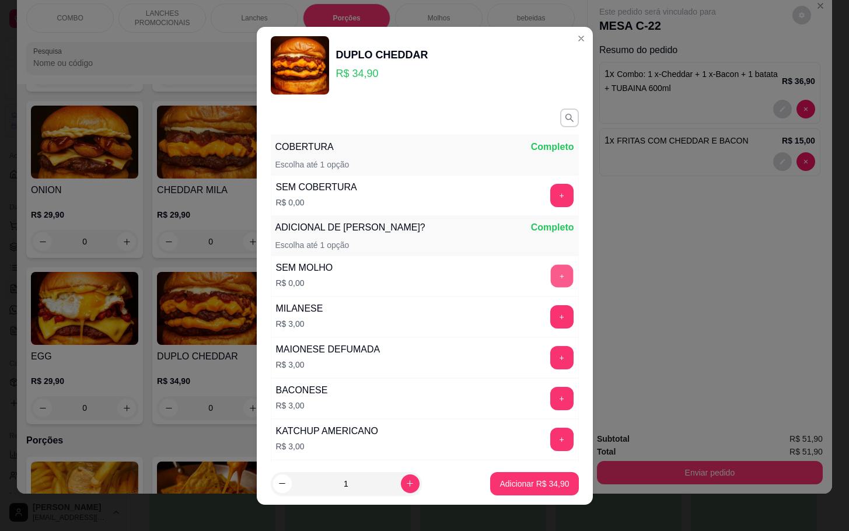
click at [550, 278] on button "+" at bounding box center [561, 275] width 23 height 23
click at [550, 190] on button "+" at bounding box center [561, 195] width 23 height 23
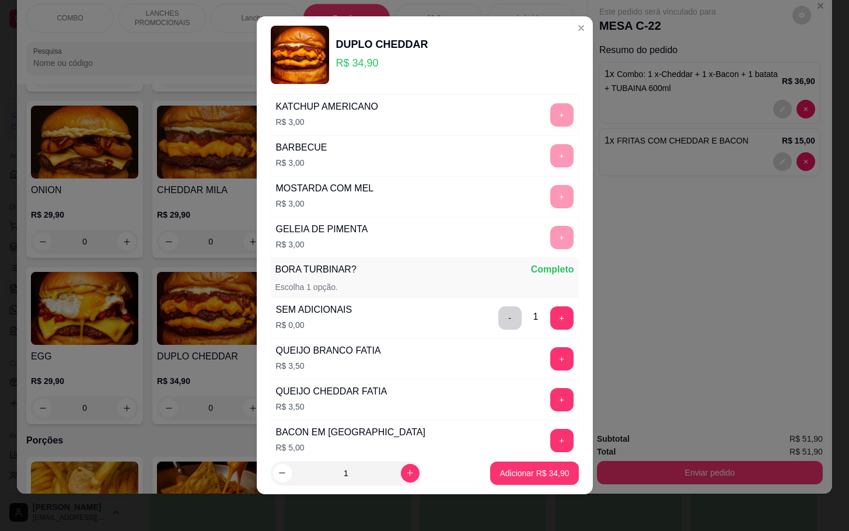
scroll to position [401, 0]
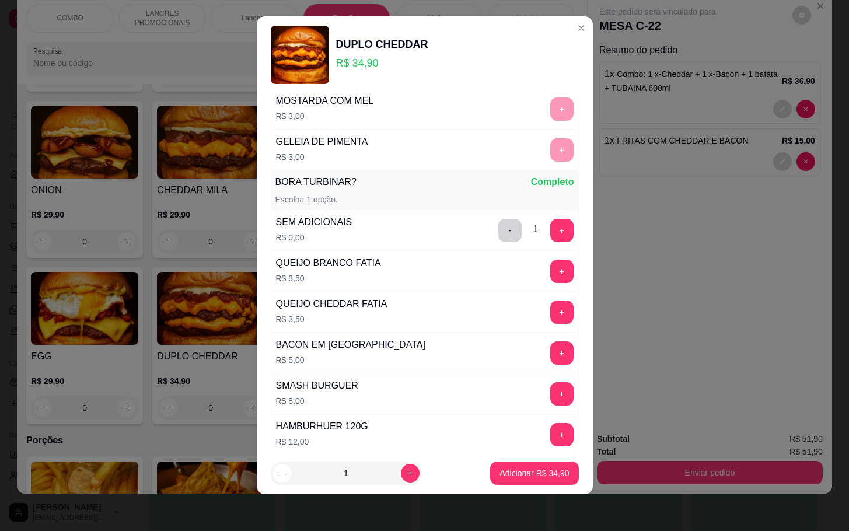
click at [550, 235] on button "+" at bounding box center [561, 230] width 23 height 23
click at [498, 238] on button "-" at bounding box center [509, 230] width 23 height 23
click at [520, 473] on p "Adicionar R$ 34,90" at bounding box center [534, 472] width 68 height 11
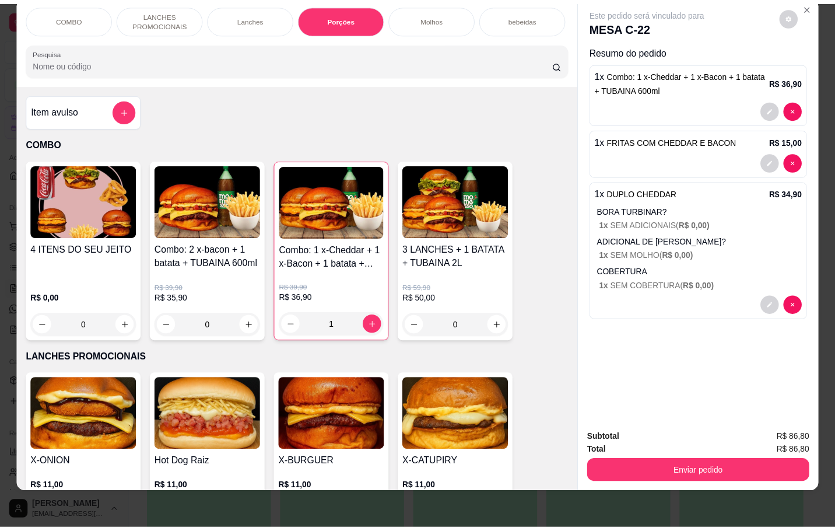
scroll to position [0, 0]
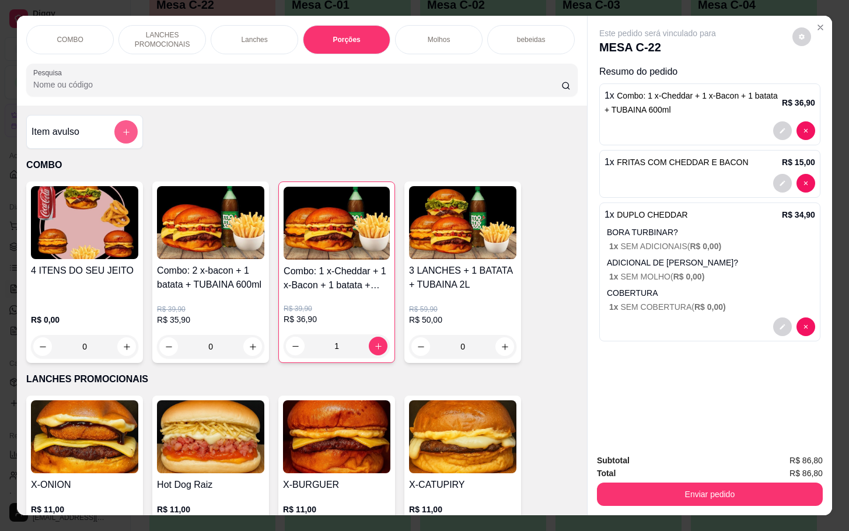
click at [114, 140] on button "add-separate-item" at bounding box center [125, 131] width 23 height 23
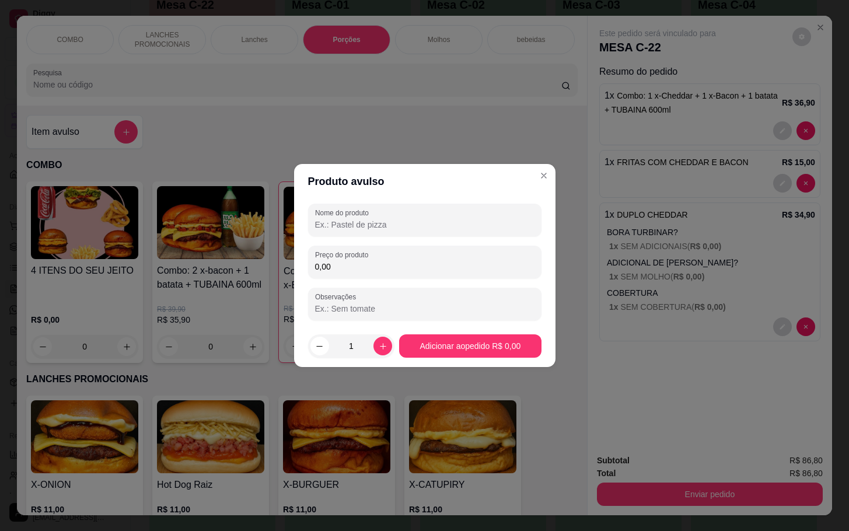
click at [337, 222] on input "Nome do produto" at bounding box center [424, 225] width 219 height 12
click at [327, 227] on input "Nome do produto" at bounding box center [424, 225] width 219 height 12
click at [366, 226] on input "Nome do produto" at bounding box center [424, 225] width 219 height 12
type input "c"
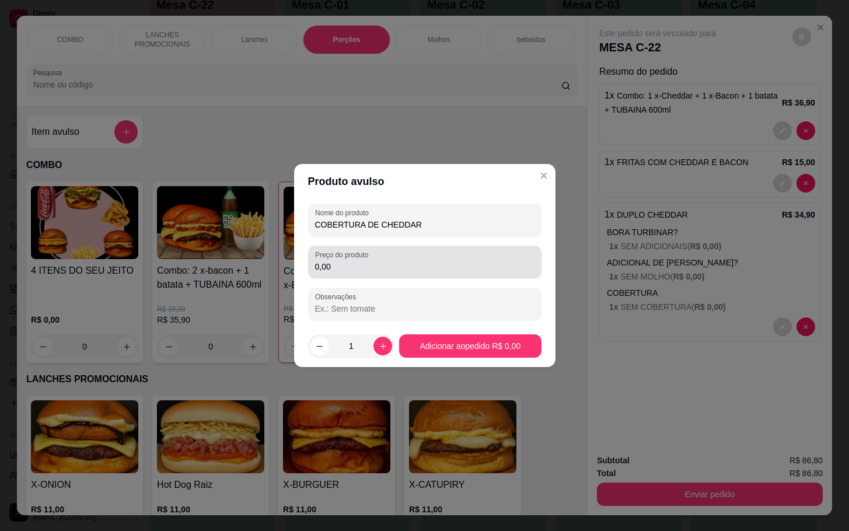
type input "COBERTURA DE CHEDDAR"
click at [401, 262] on input "0,00" at bounding box center [424, 267] width 219 height 12
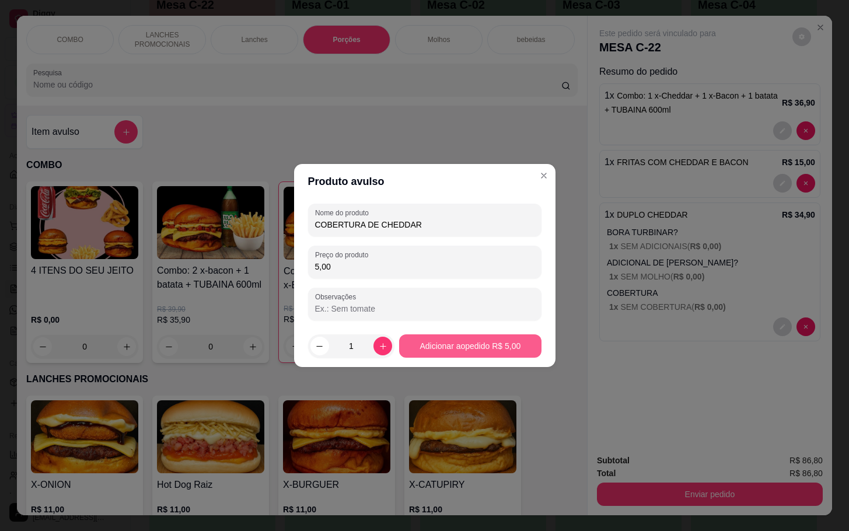
type input "5,00"
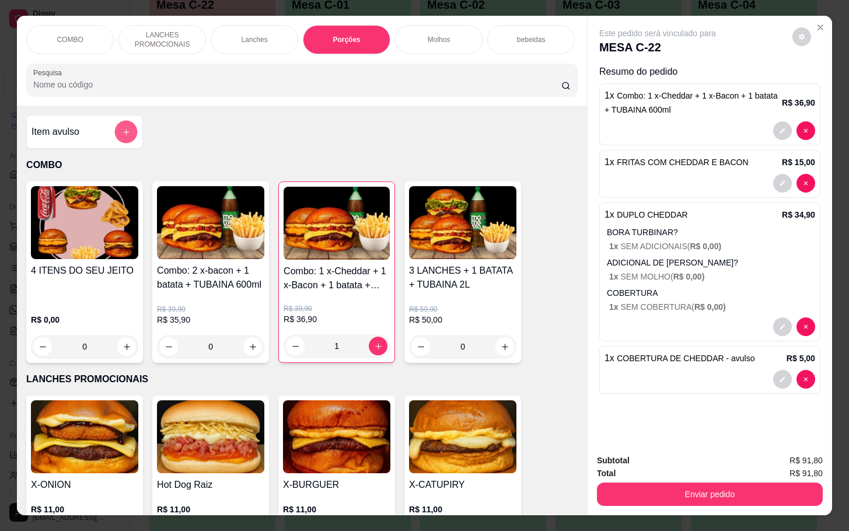
click at [126, 141] on button "add-separate-item" at bounding box center [126, 132] width 23 height 23
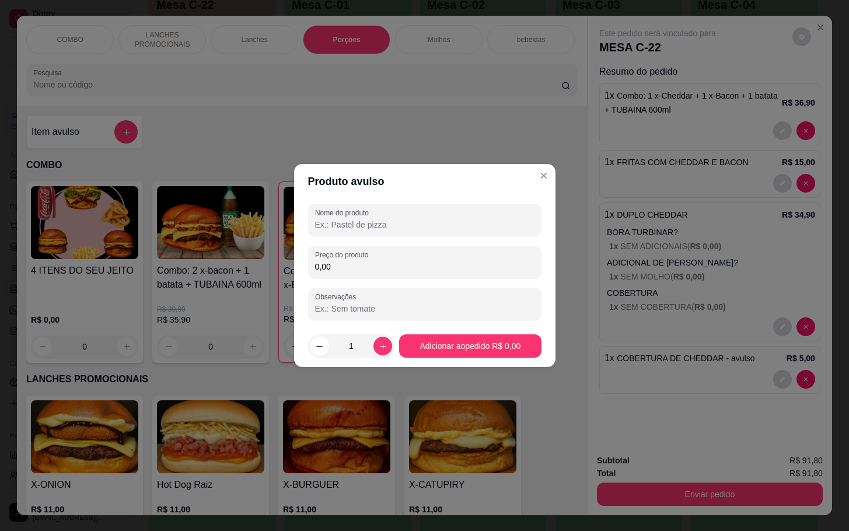
click at [330, 222] on input "Nome do produto" at bounding box center [424, 225] width 219 height 12
type input "suco"
click at [392, 263] on input "0,00" at bounding box center [424, 267] width 219 height 12
type input "5,00"
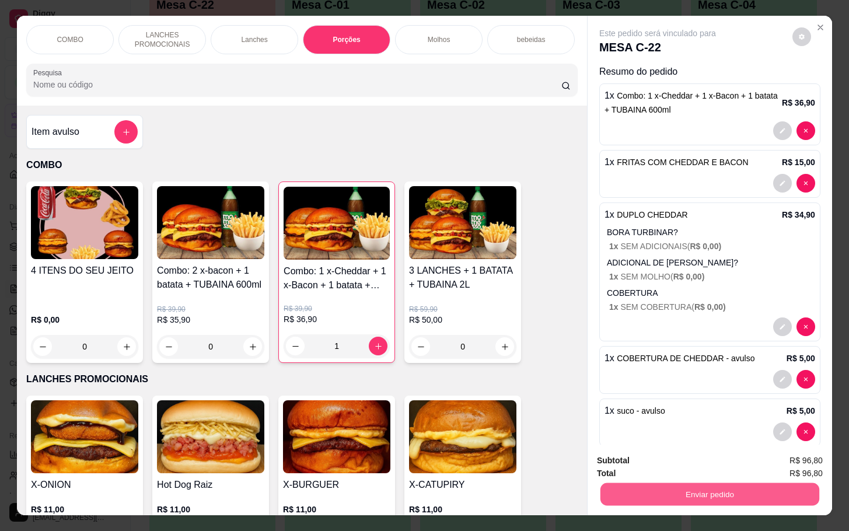
click at [706, 490] on button "Enviar pedido" at bounding box center [709, 493] width 219 height 23
click at [787, 460] on button "Enviar pedido" at bounding box center [790, 459] width 64 height 22
